Goal: Transaction & Acquisition: Purchase product/service

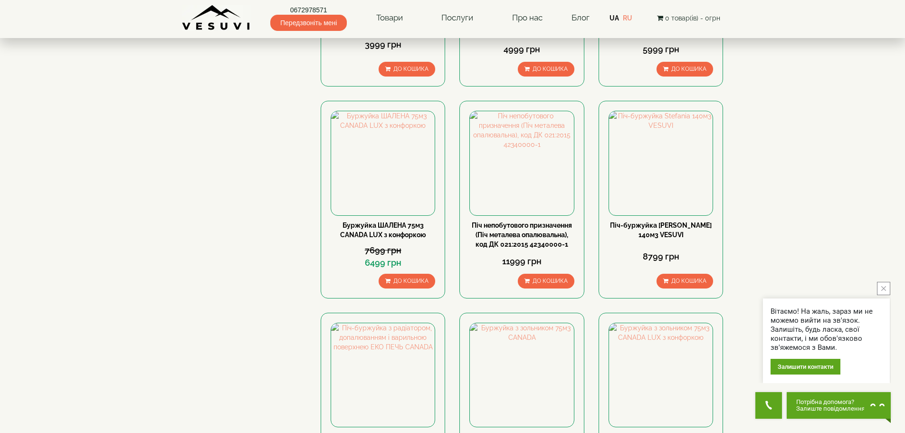
scroll to position [238, 0]
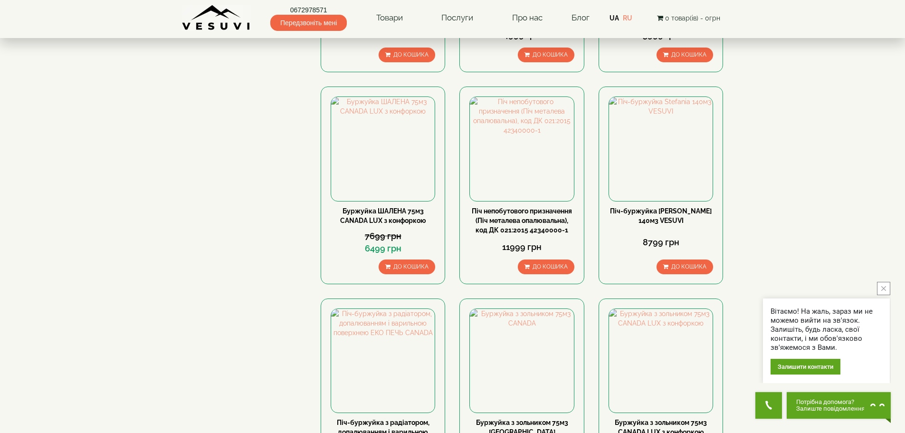
click at [885, 287] on icon "close button" at bounding box center [884, 288] width 5 height 5
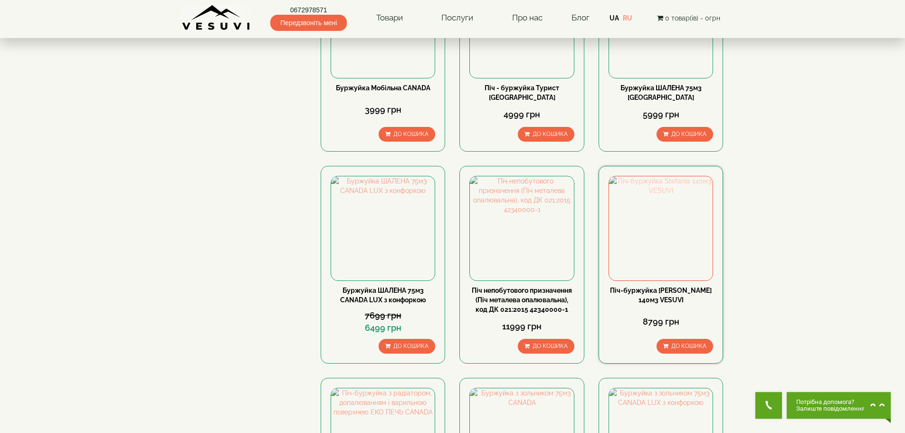
scroll to position [95, 0]
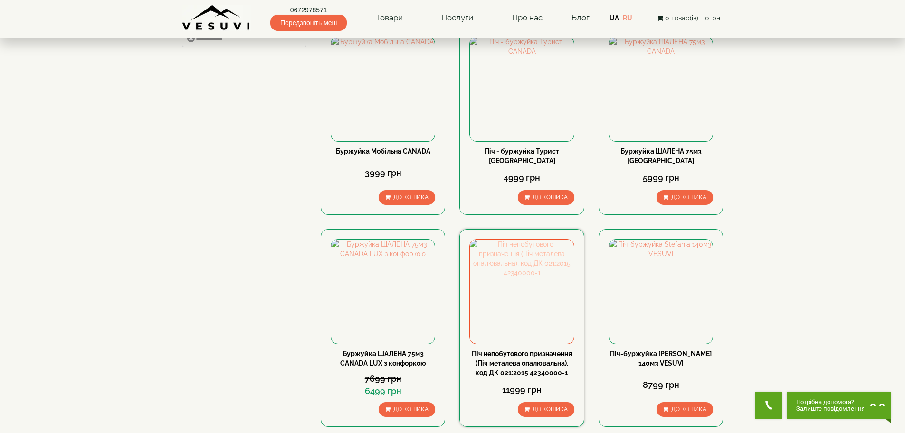
click at [525, 326] on img at bounding box center [522, 292] width 104 height 104
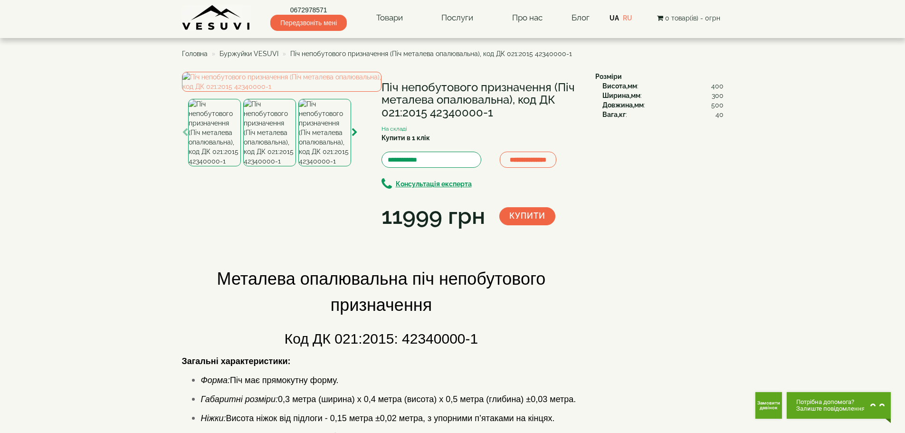
click at [431, 230] on div "11999 грн" at bounding box center [434, 216] width 104 height 32
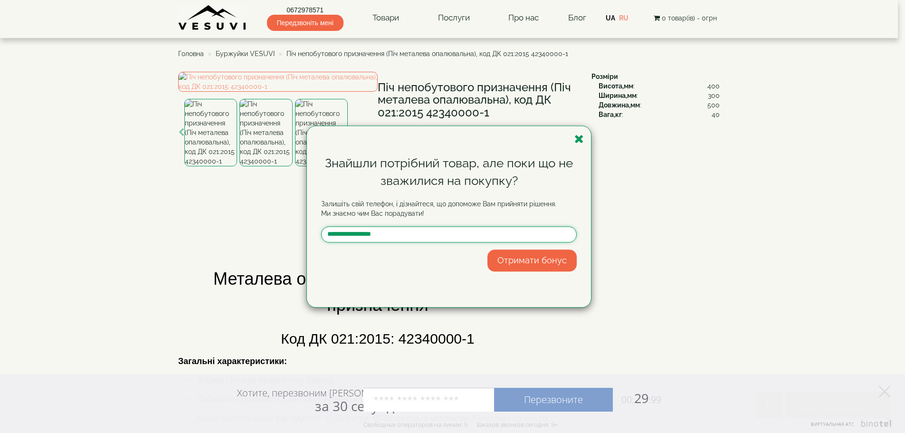
click at [376, 231] on input "text" at bounding box center [449, 234] width 256 height 16
click at [550, 193] on form "Знайшли потрібний товар, але поки що не зважилися на покупку? Залишіть свій тел…" at bounding box center [449, 212] width 256 height 117
click at [579, 135] on icon "button" at bounding box center [580, 139] width 10 height 12
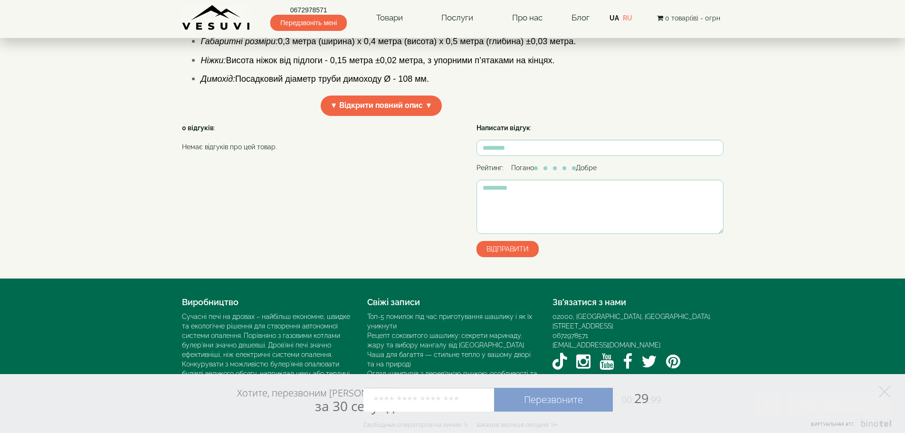
scroll to position [441, 0]
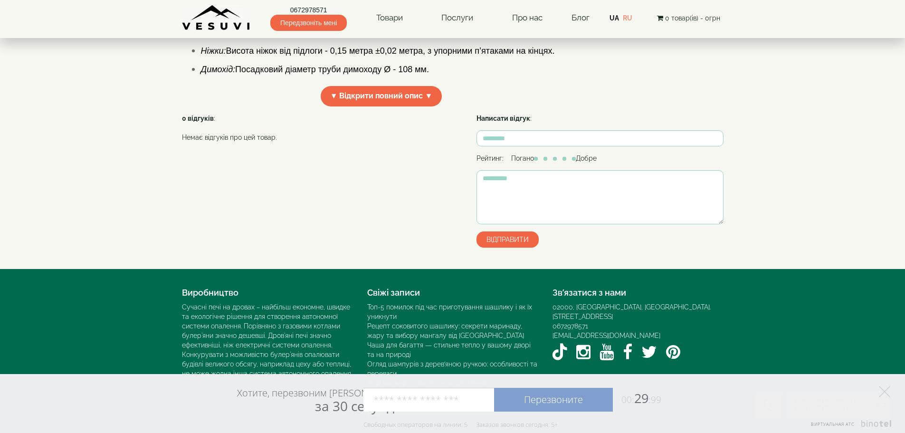
drag, startPoint x: 882, startPoint y: 388, endPoint x: 868, endPoint y: 383, distance: 14.9
click at [883, 388] on icon at bounding box center [884, 391] width 11 height 11
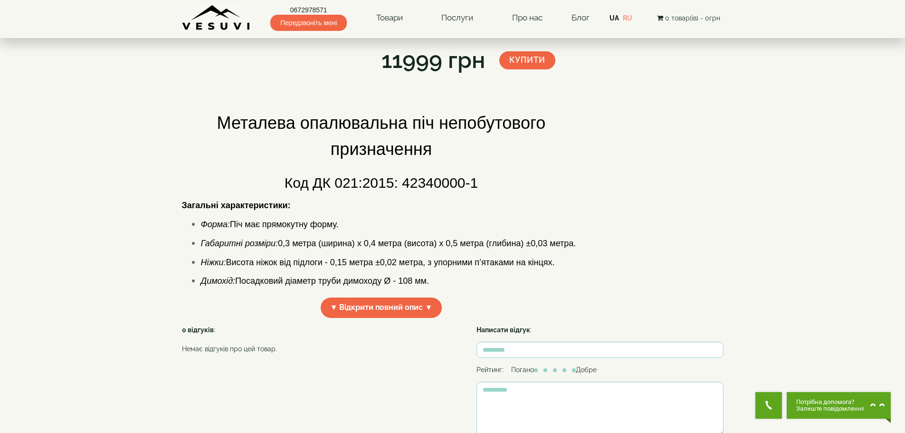
scroll to position [0, 0]
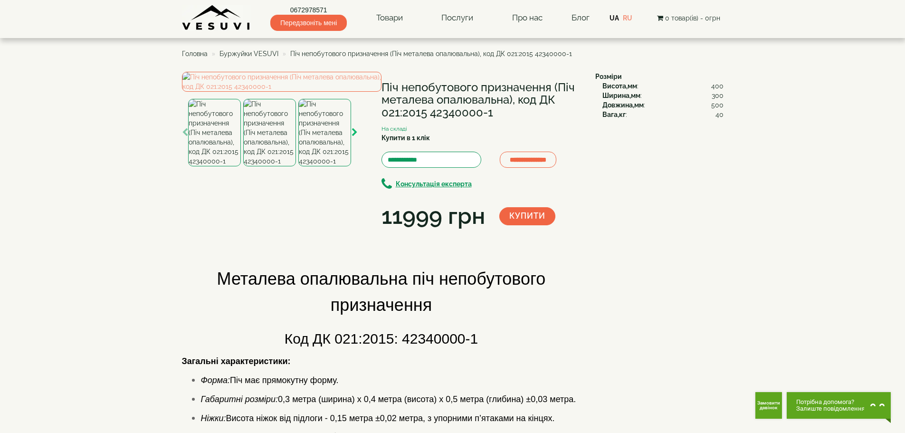
click at [356, 137] on icon "button" at bounding box center [355, 132] width 6 height 9
click at [326, 166] on img at bounding box center [324, 132] width 53 height 67
click at [266, 166] on img at bounding box center [269, 132] width 53 height 67
click at [221, 166] on img at bounding box center [214, 132] width 53 height 67
click at [183, 137] on icon "button" at bounding box center [185, 132] width 6 height 9
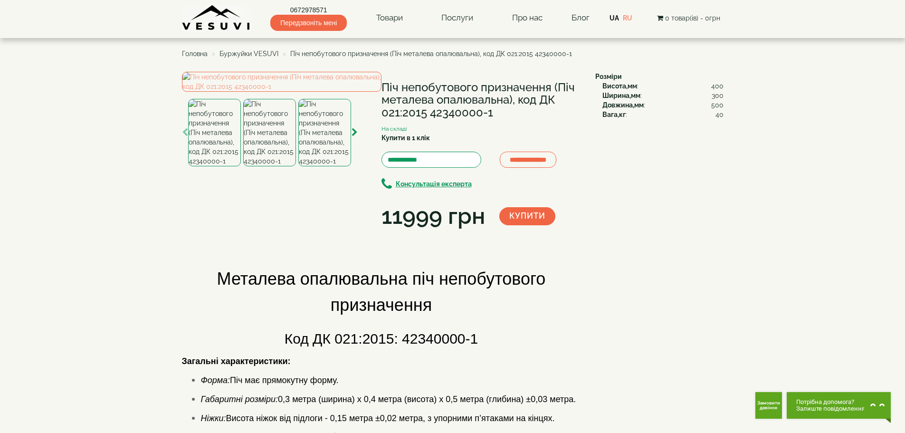
click at [187, 137] on icon "button" at bounding box center [185, 132] width 6 height 9
click at [214, 166] on img at bounding box center [214, 132] width 53 height 67
